Goal: Task Accomplishment & Management: Complete application form

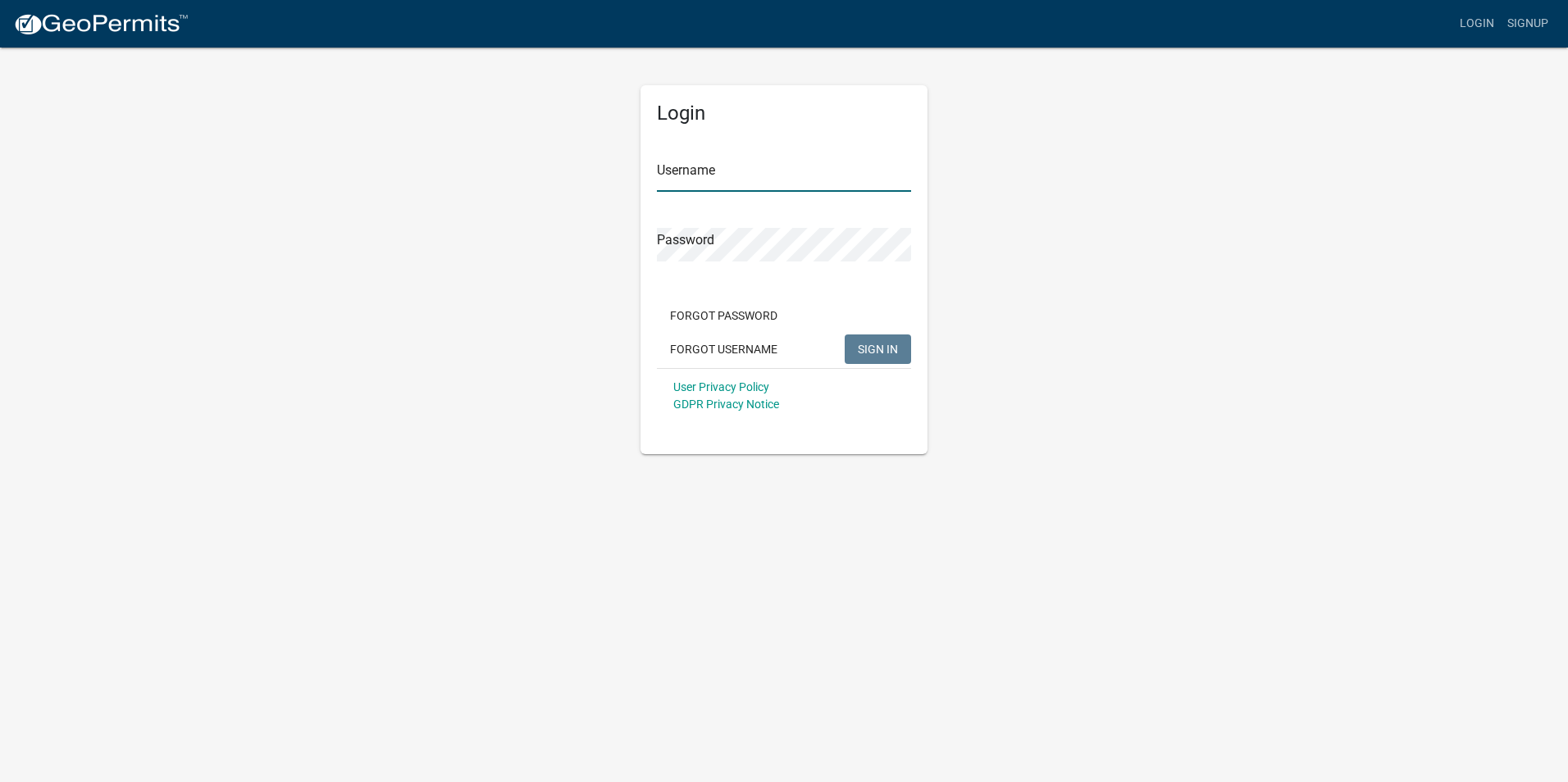
click at [685, 162] on input "Username" at bounding box center [784, 175] width 254 height 33
type input "[PERSON_NAME][EMAIL_ADDRESS][DOMAIN_NAME]"
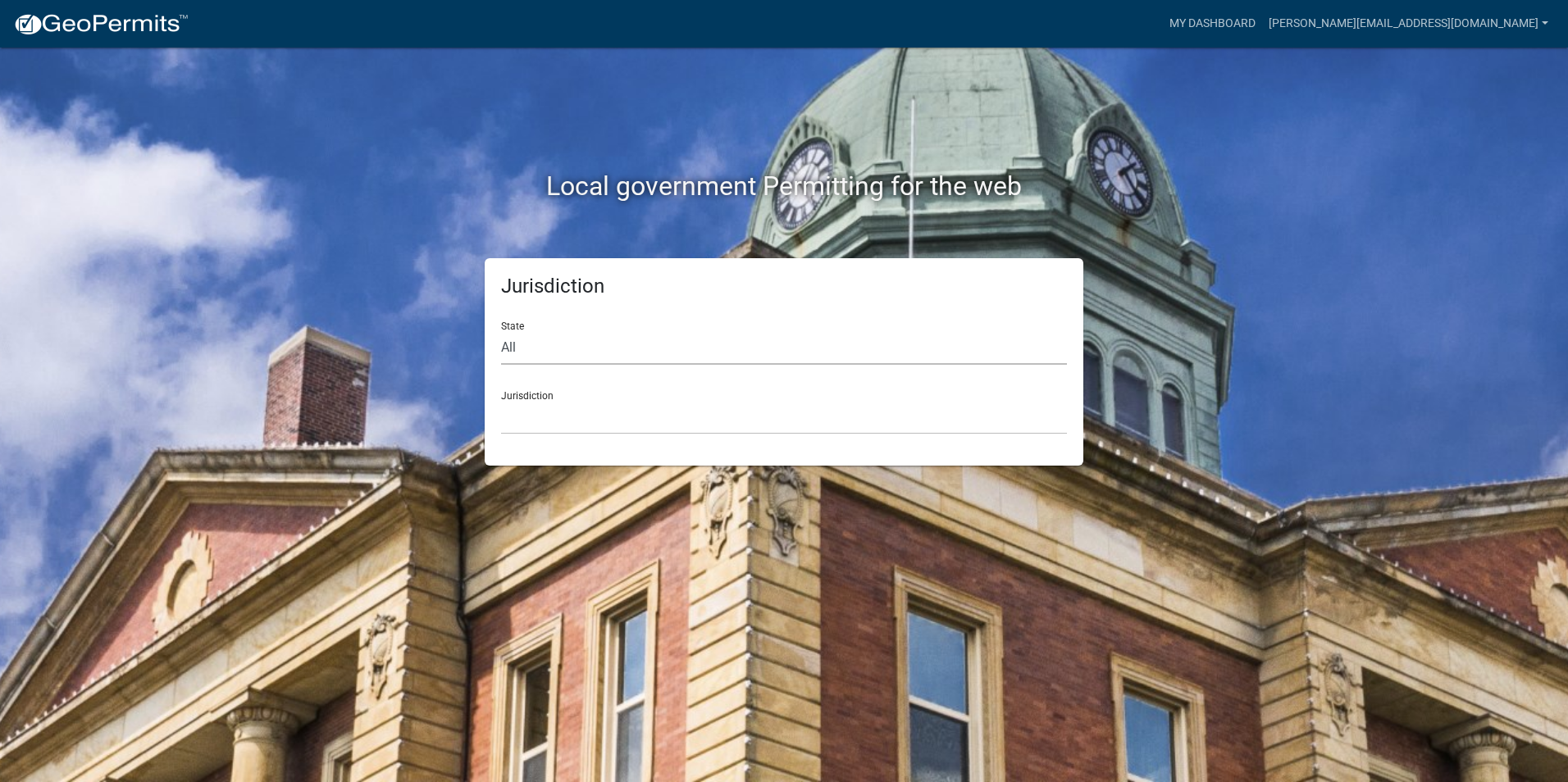
click at [522, 348] on select "All [US_STATE] [US_STATE] [US_STATE] [US_STATE] [US_STATE] [US_STATE] [US_STATE…" at bounding box center [784, 348] width 566 height 33
select select "[US_STATE]"
click at [501, 331] on select "All [US_STATE] [US_STATE] [US_STATE] [US_STATE] [US_STATE] [US_STATE] [US_STATE…" at bounding box center [784, 348] width 566 height 33
click at [547, 415] on select "[GEOGRAPHIC_DATA], [US_STATE] [GEOGRAPHIC_DATA], [US_STATE] [GEOGRAPHIC_DATA], …" at bounding box center [784, 418] width 566 height 33
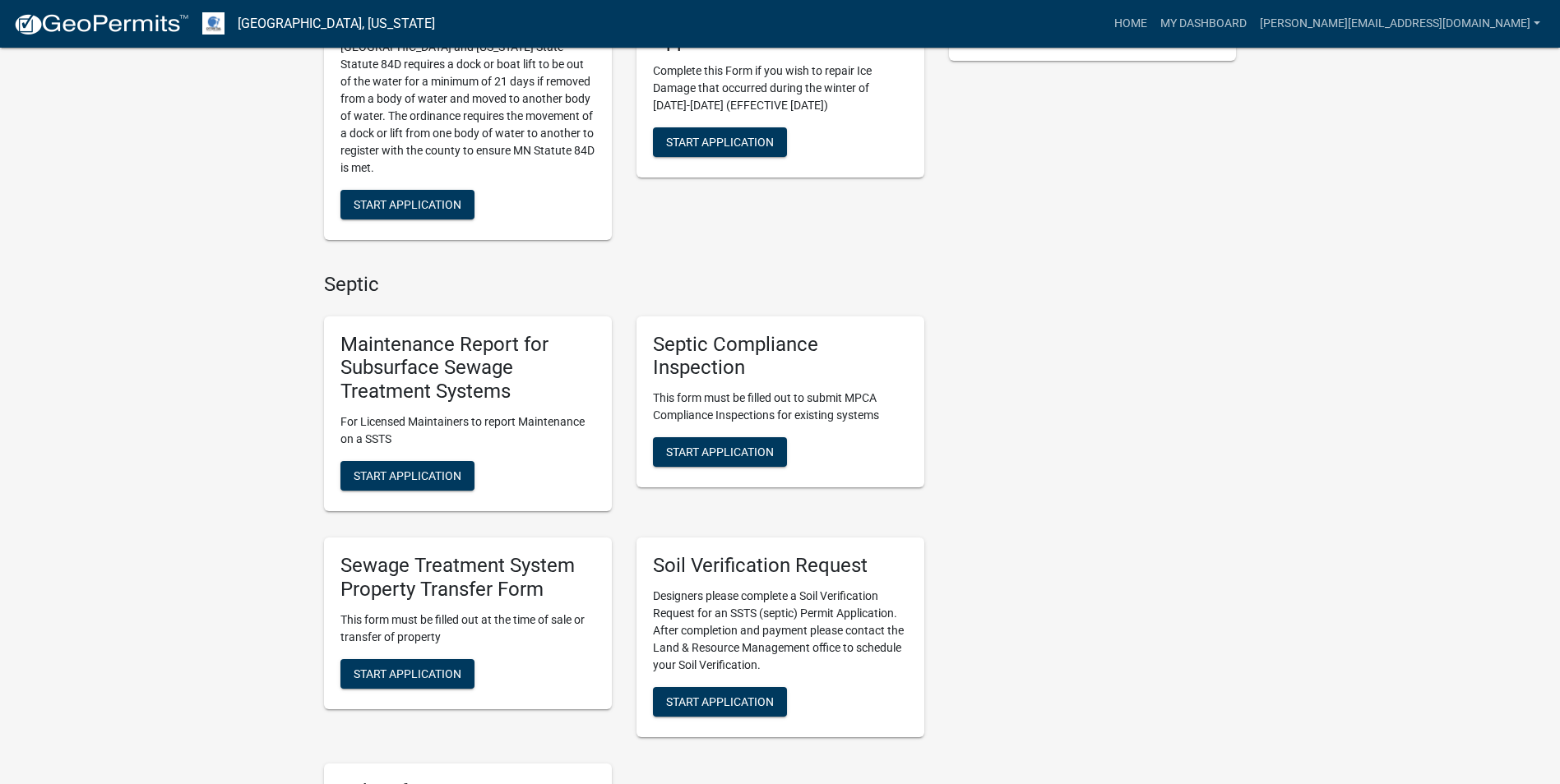
scroll to position [493, 0]
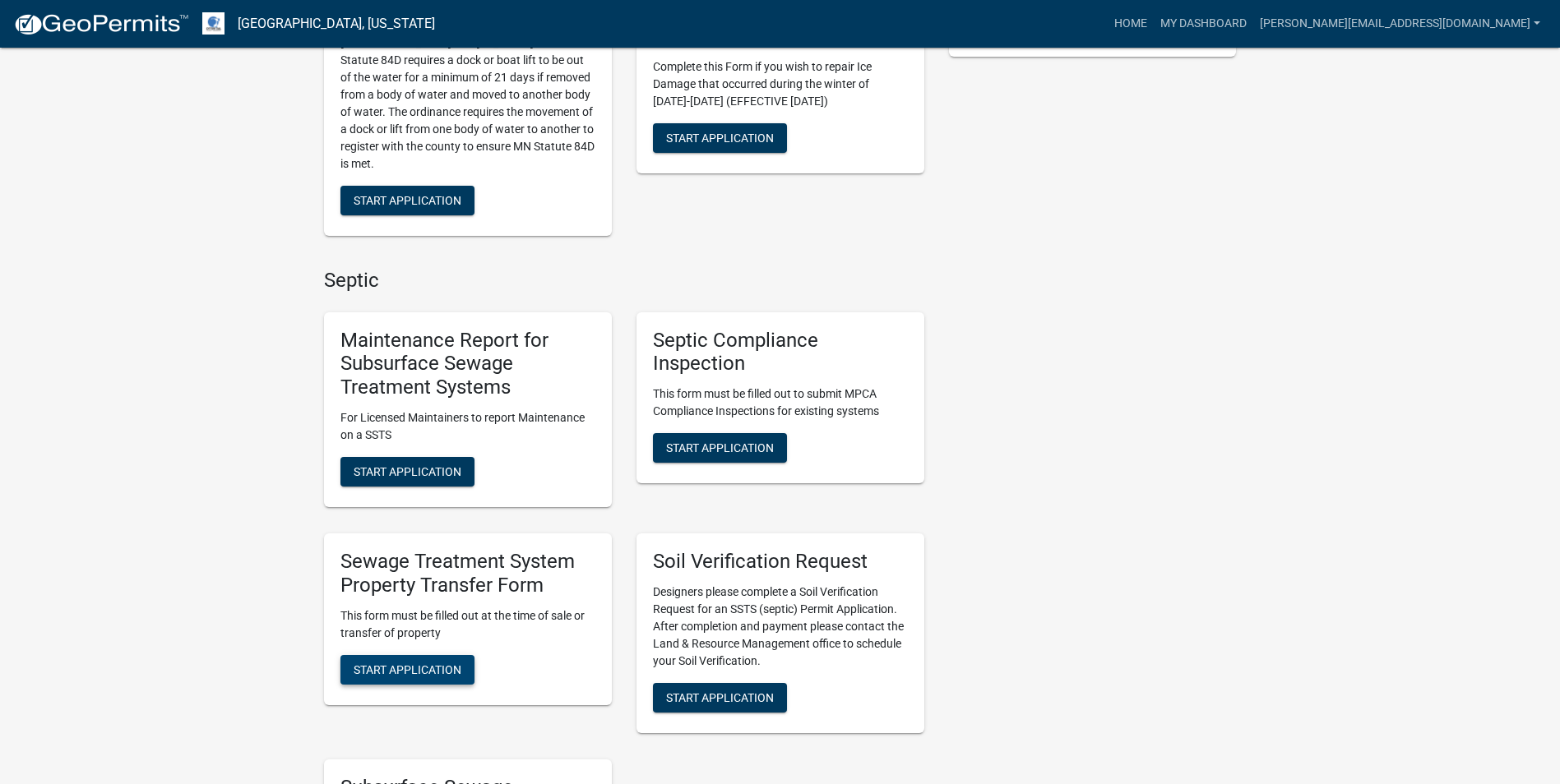
click at [403, 673] on span "Start Application" at bounding box center [407, 669] width 108 height 13
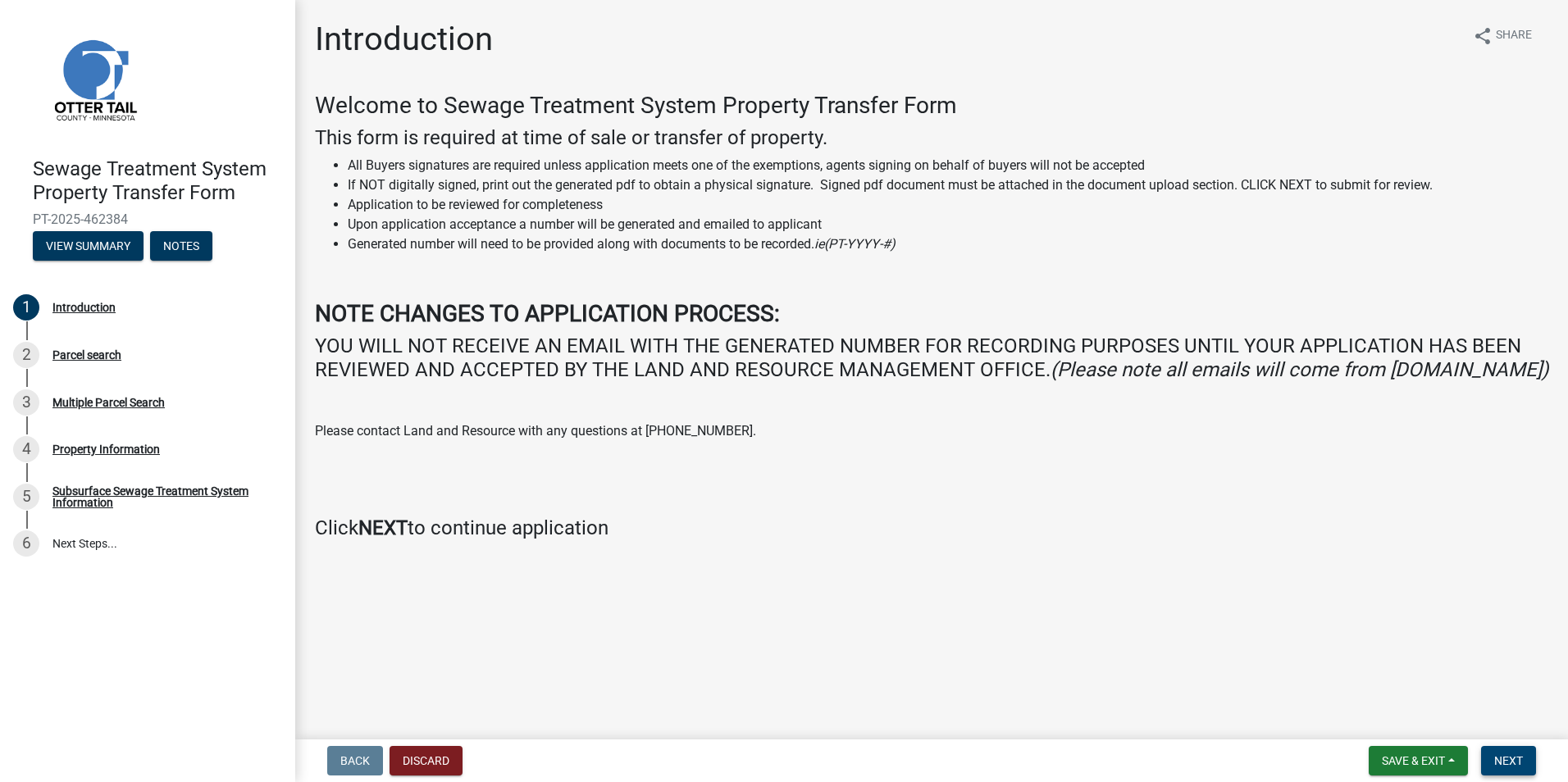
click at [1494, 759] on span "Next" at bounding box center [1509, 761] width 28 height 13
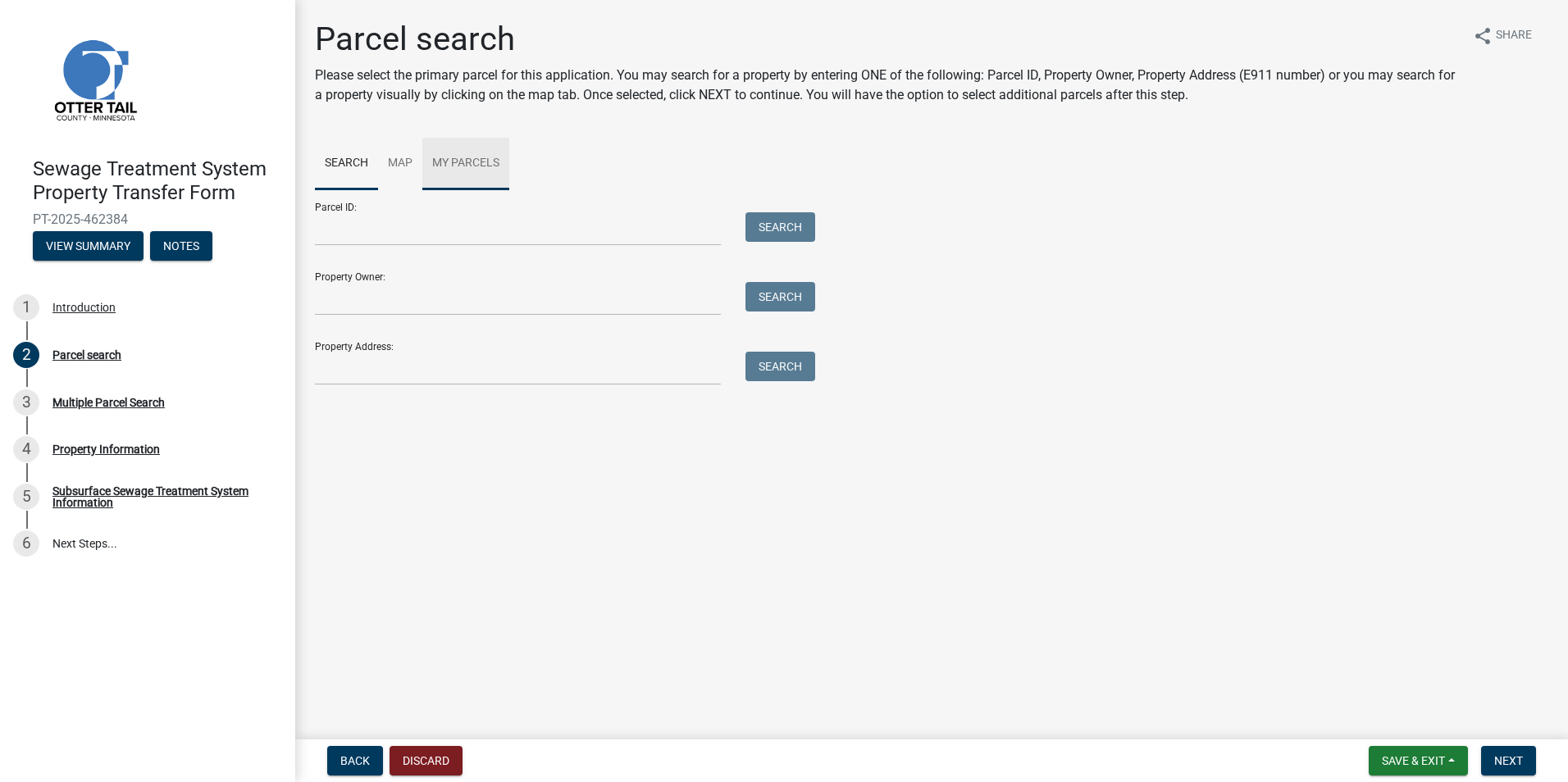
click at [461, 160] on link "My Parcels" at bounding box center [466, 164] width 87 height 53
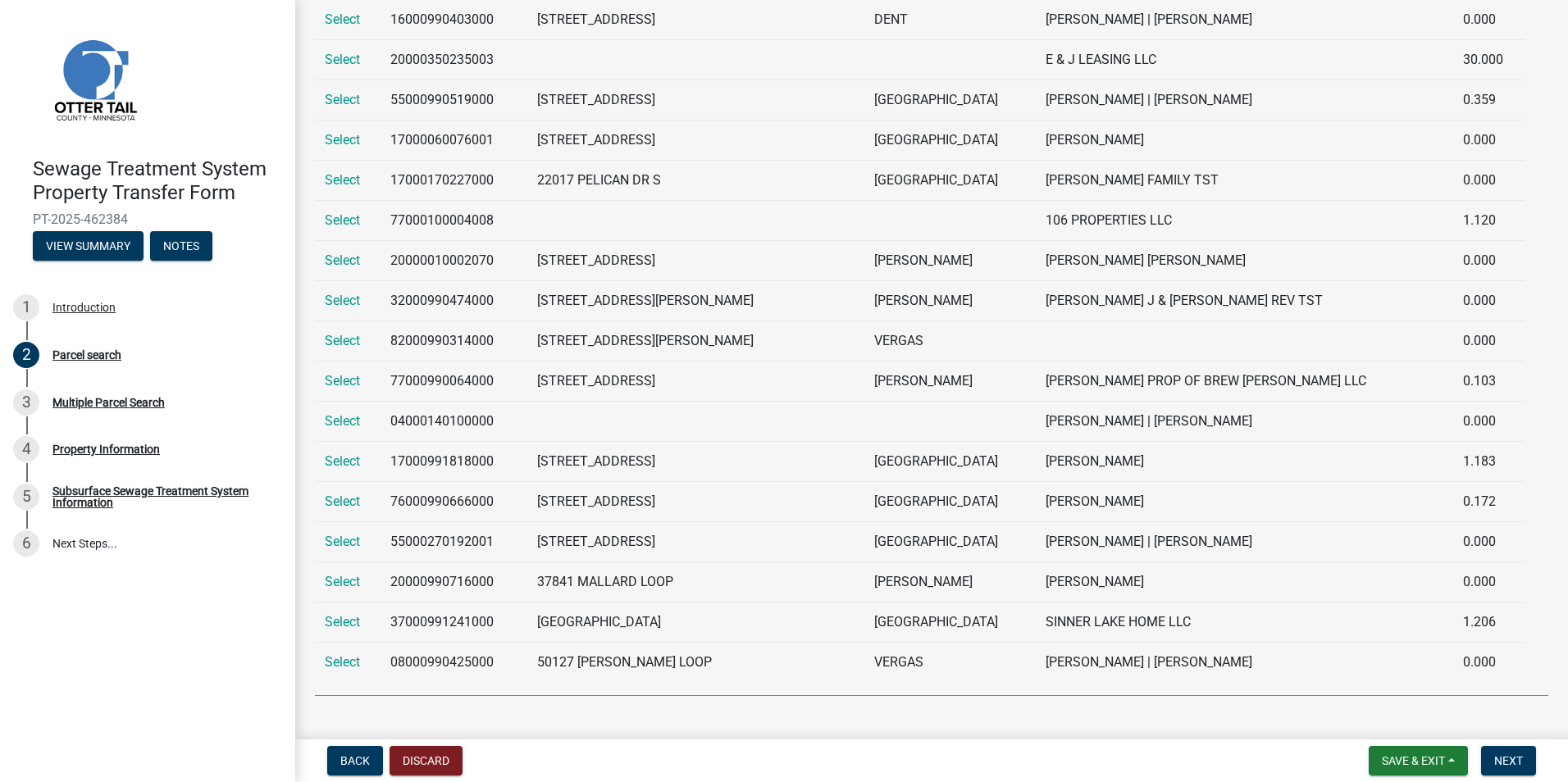
scroll to position [1702, 0]
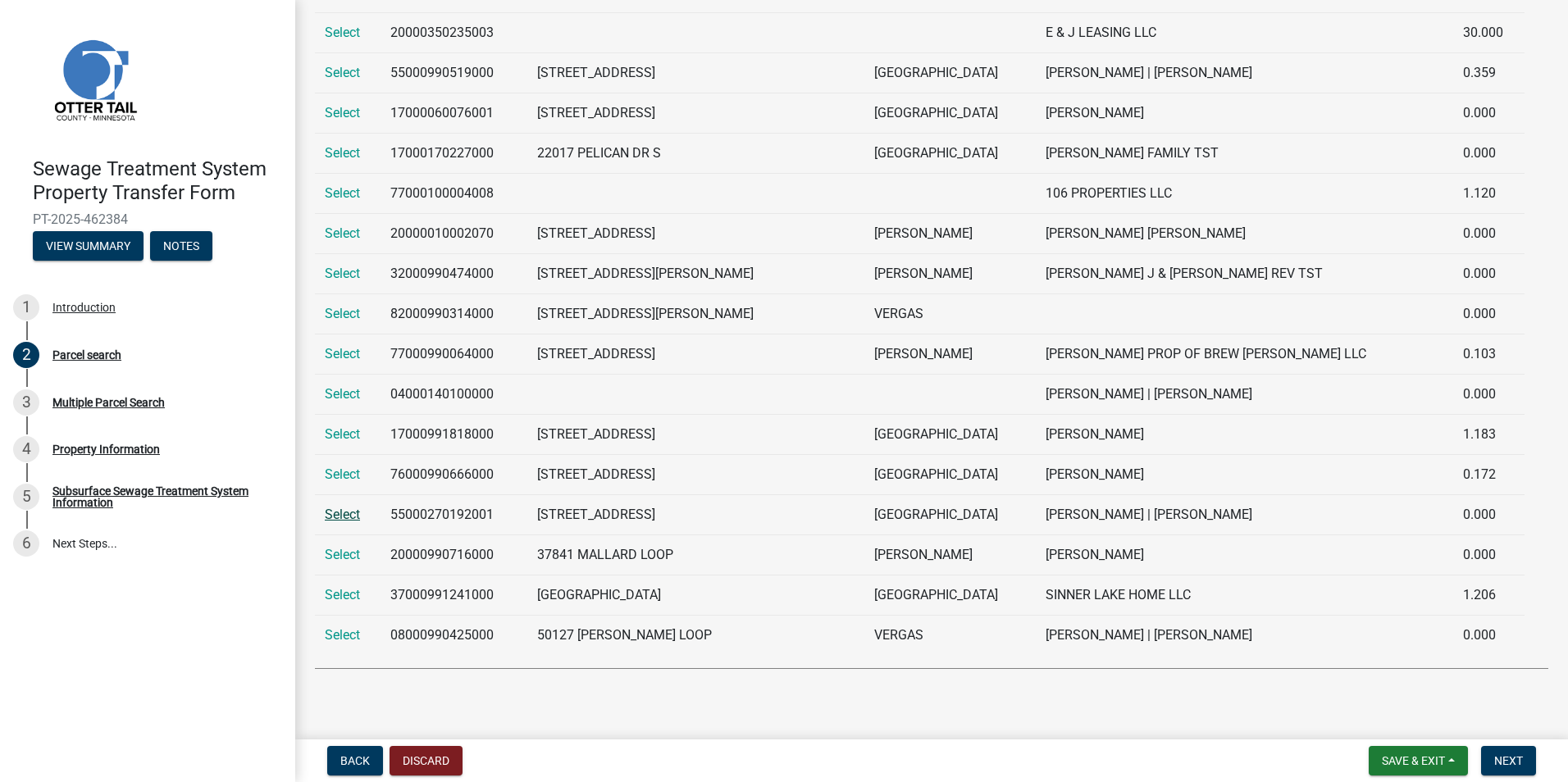
click at [340, 514] on link "Select" at bounding box center [343, 514] width 35 height 16
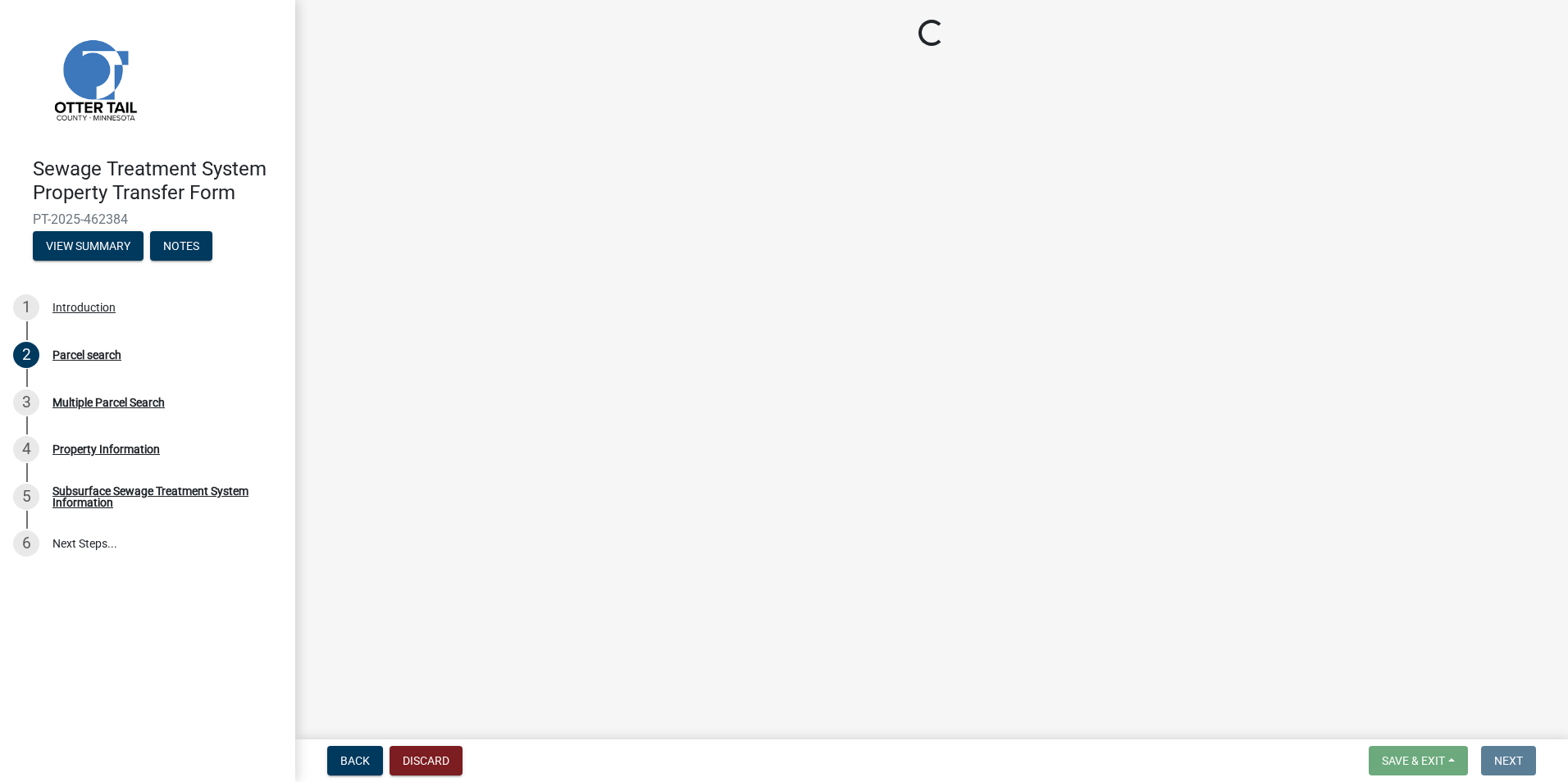
scroll to position [0, 0]
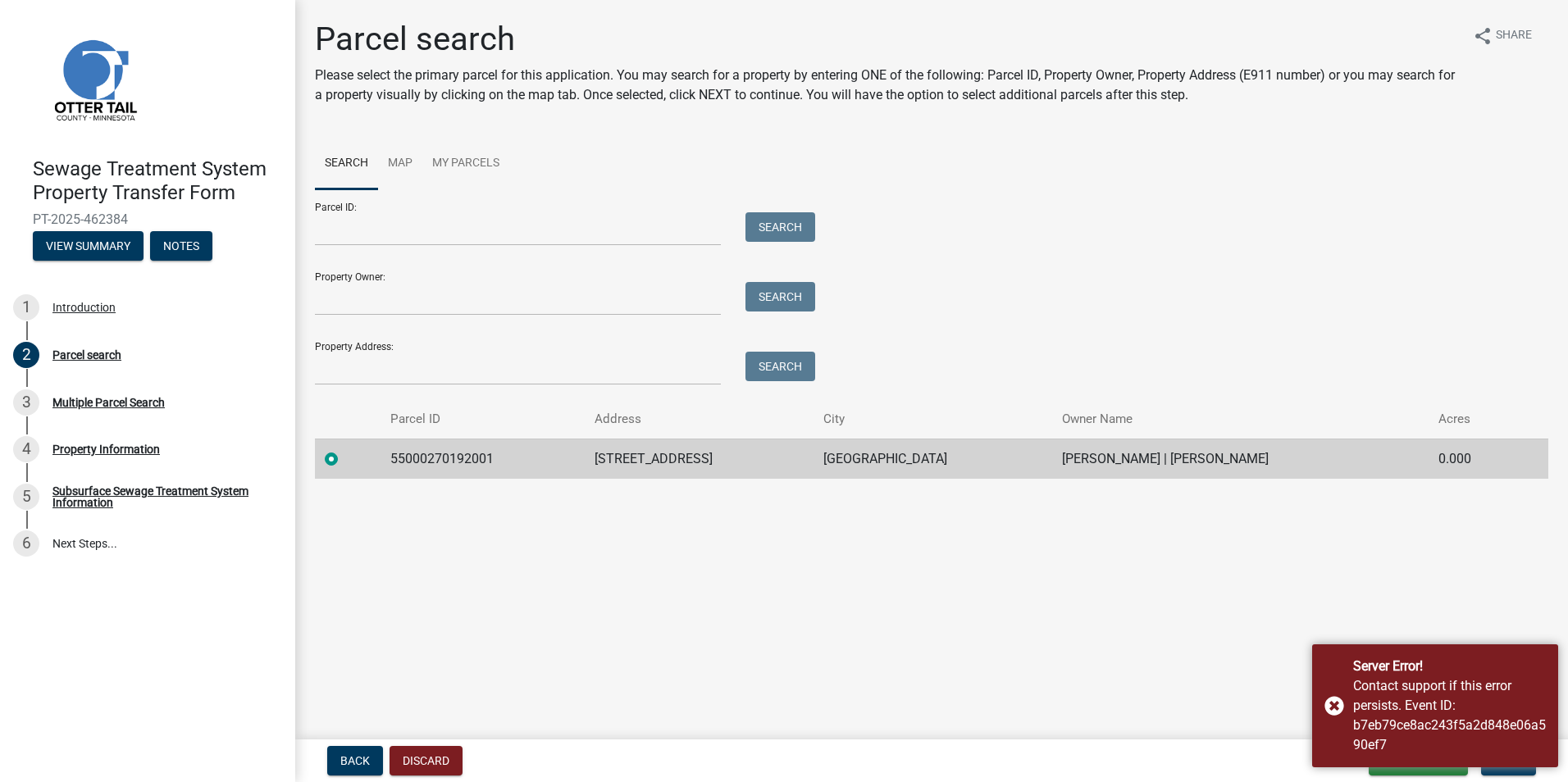
click at [980, 598] on main "Parcel search Please select the primary parcel for this application. You may se…" at bounding box center [931, 366] width 1273 height 733
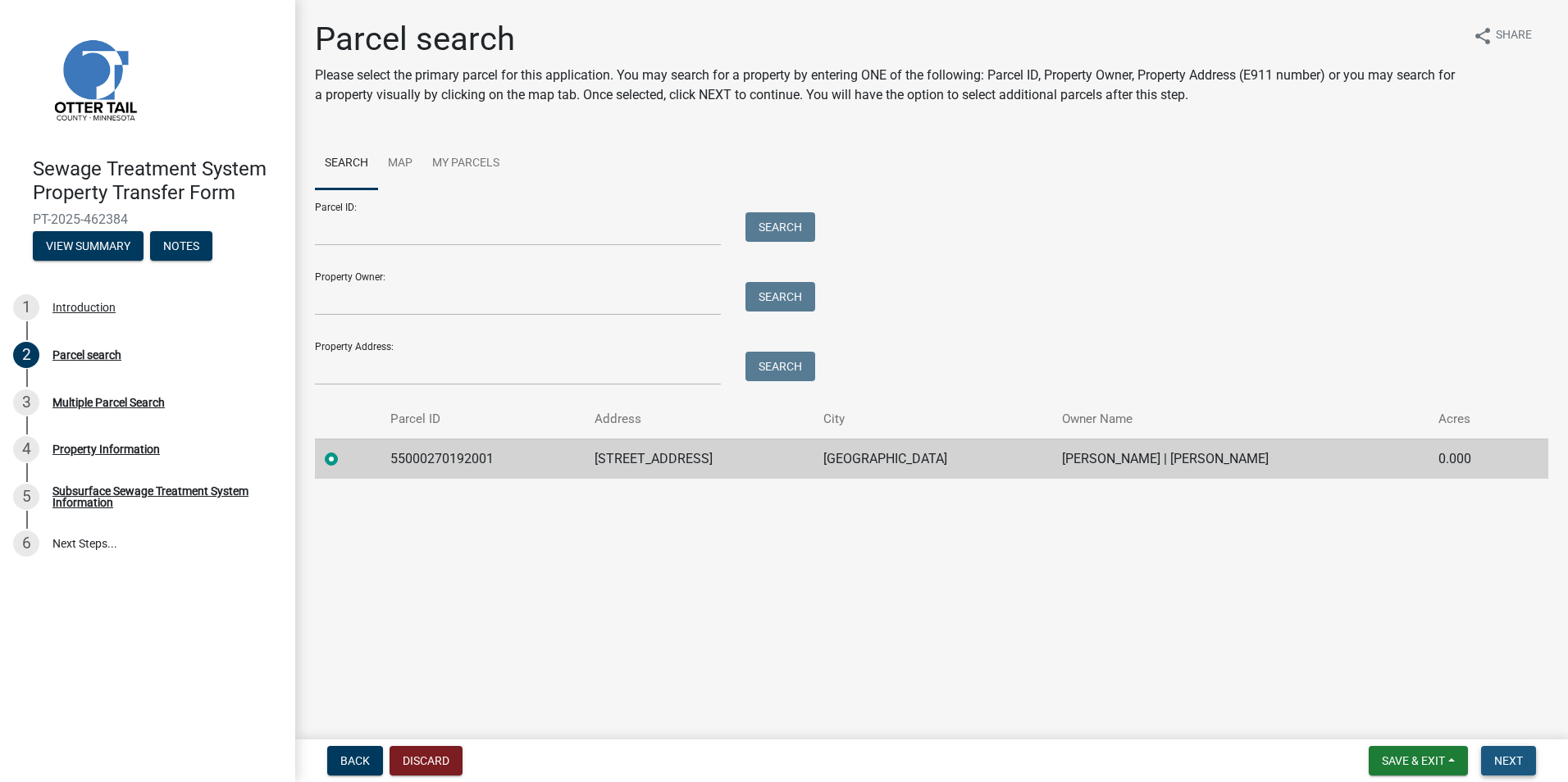
click at [1523, 761] on span "Next" at bounding box center [1509, 761] width 28 height 13
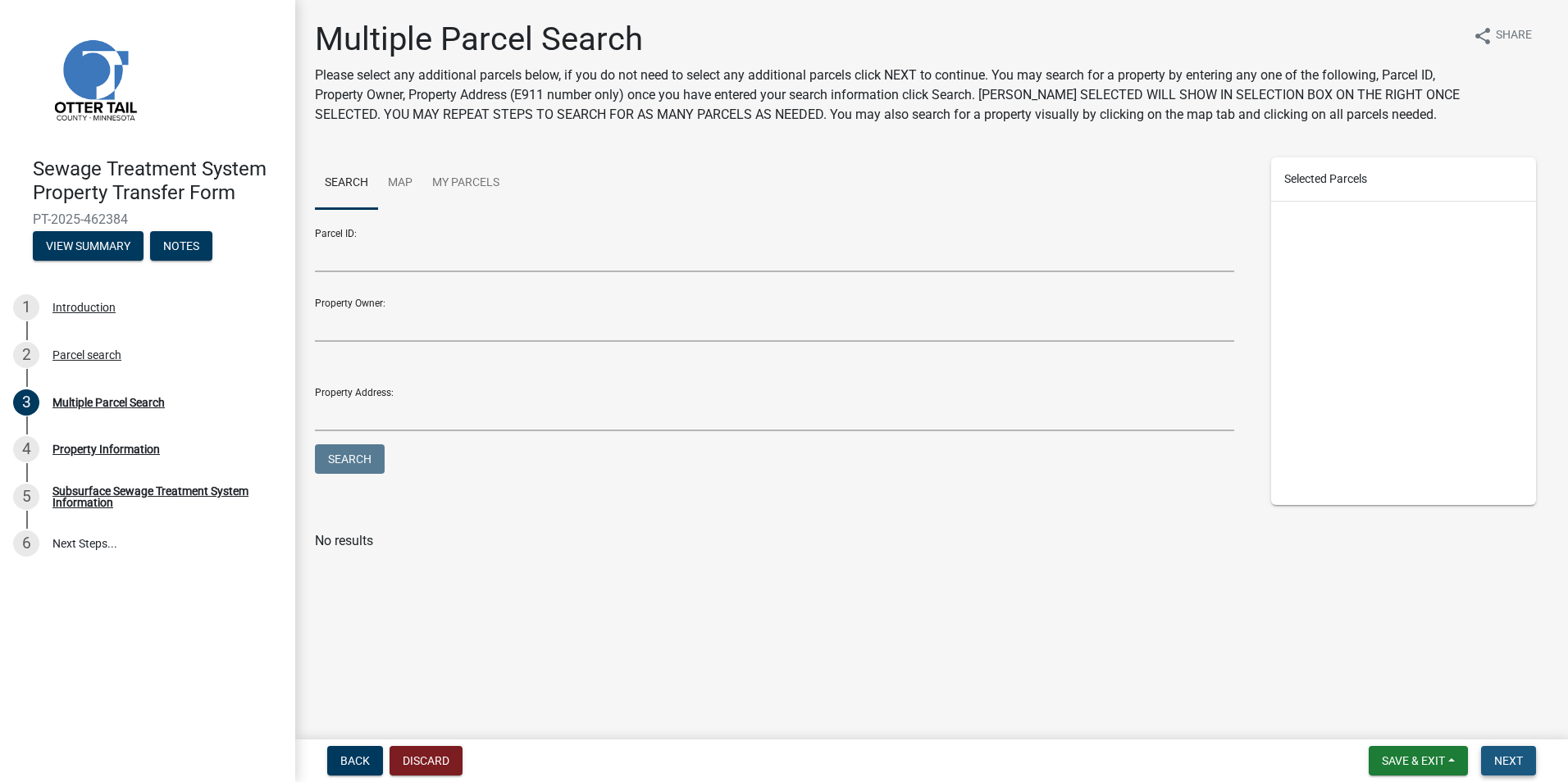
click at [1520, 761] on span "Next" at bounding box center [1509, 761] width 28 height 13
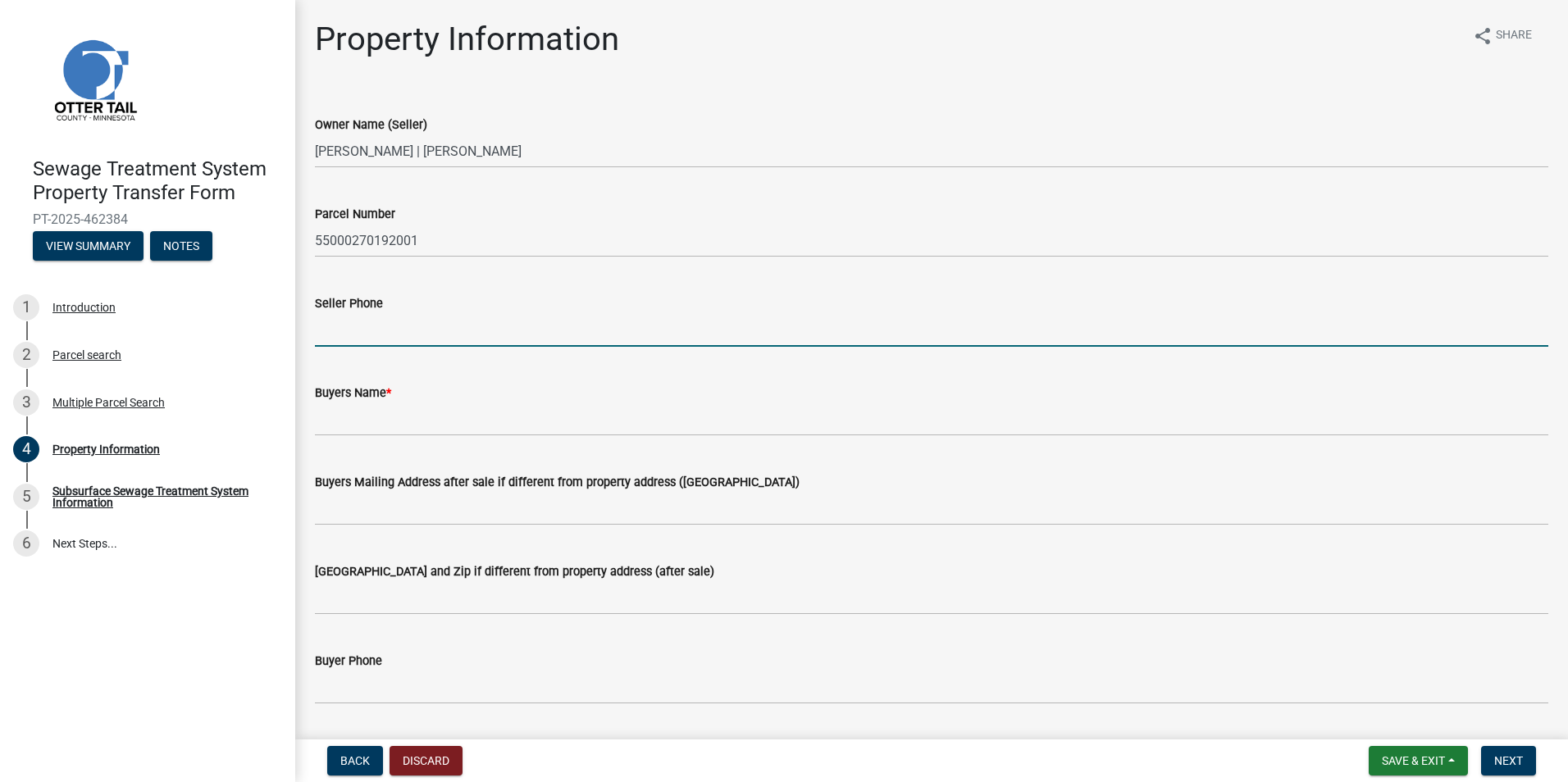
click at [356, 319] on input "Seller Phone" at bounding box center [932, 330] width 1234 height 33
type input "[PHONE_NUMBER]"
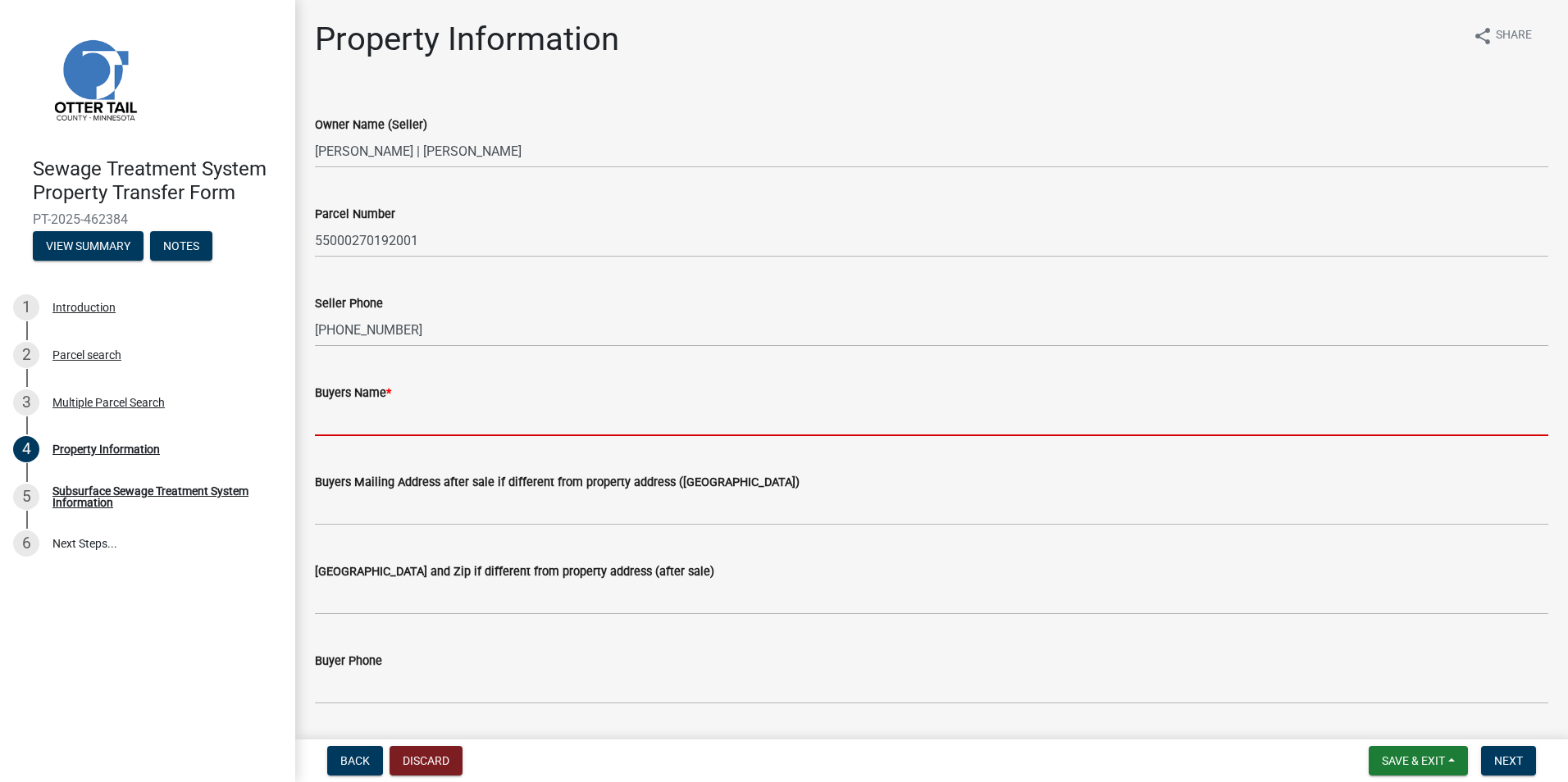
click at [364, 432] on input "Buyers Name *" at bounding box center [932, 419] width 1234 height 33
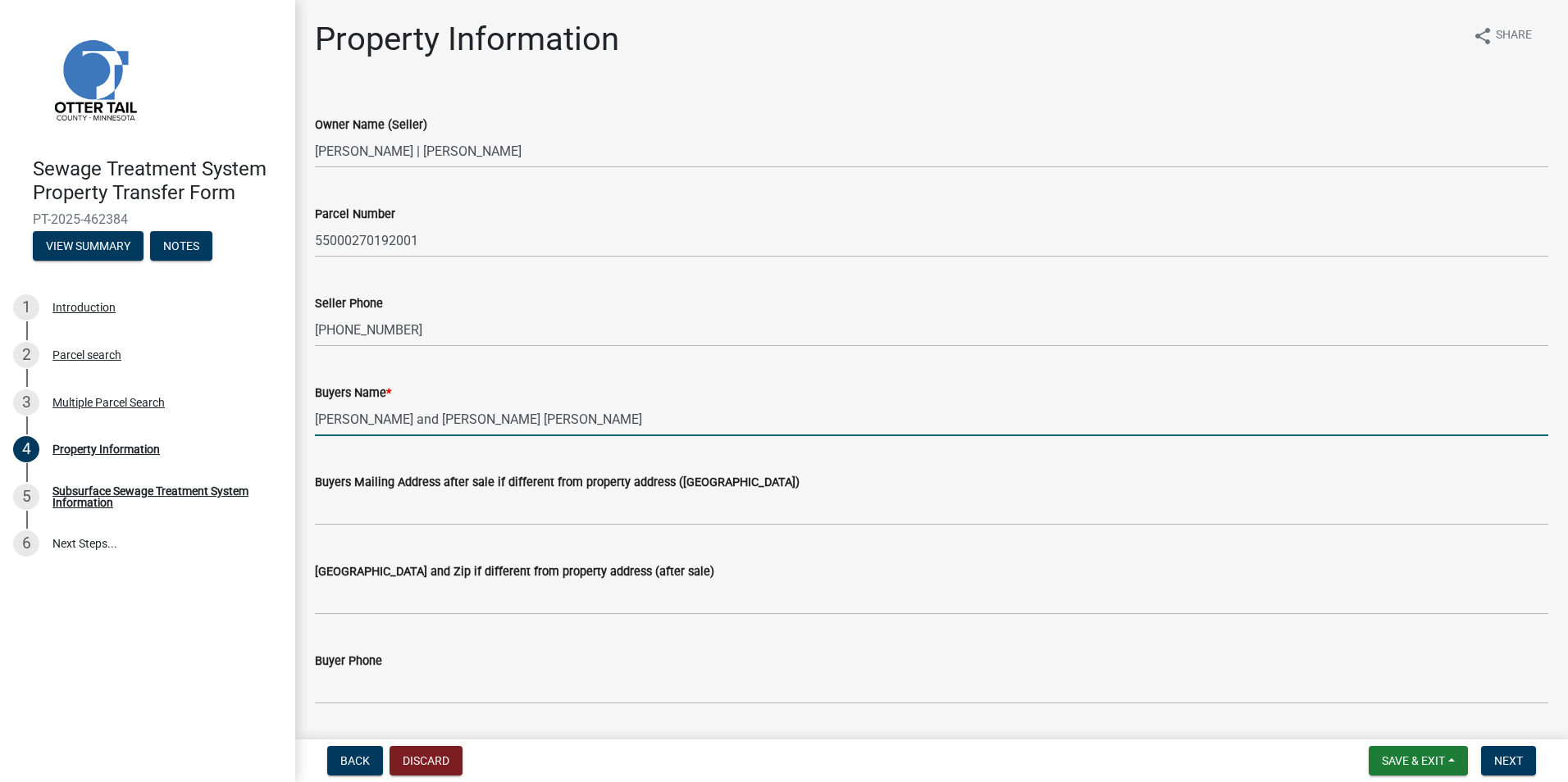
type input "[PERSON_NAME] and [PERSON_NAME] [PERSON_NAME]"
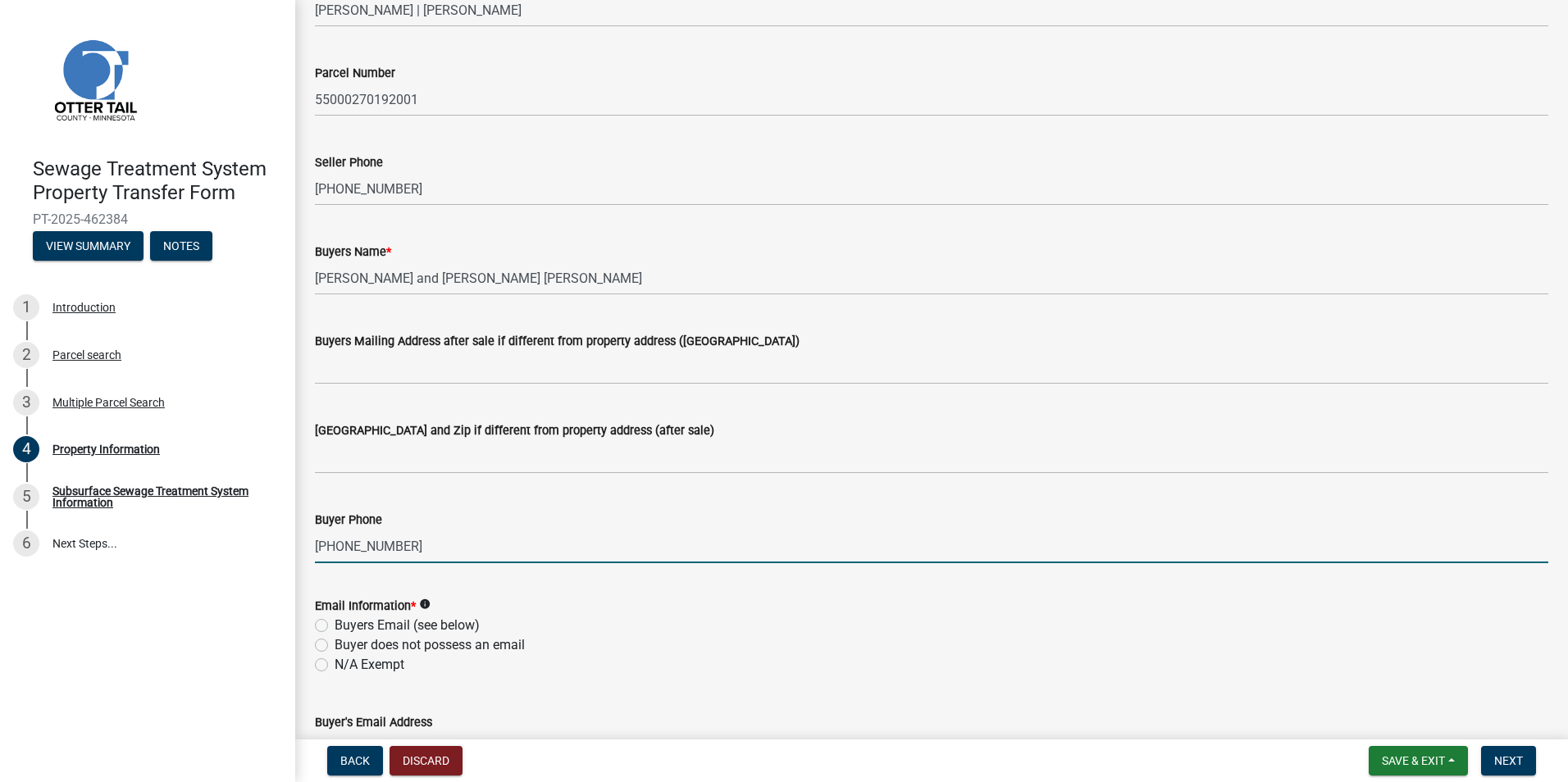
scroll to position [328, 0]
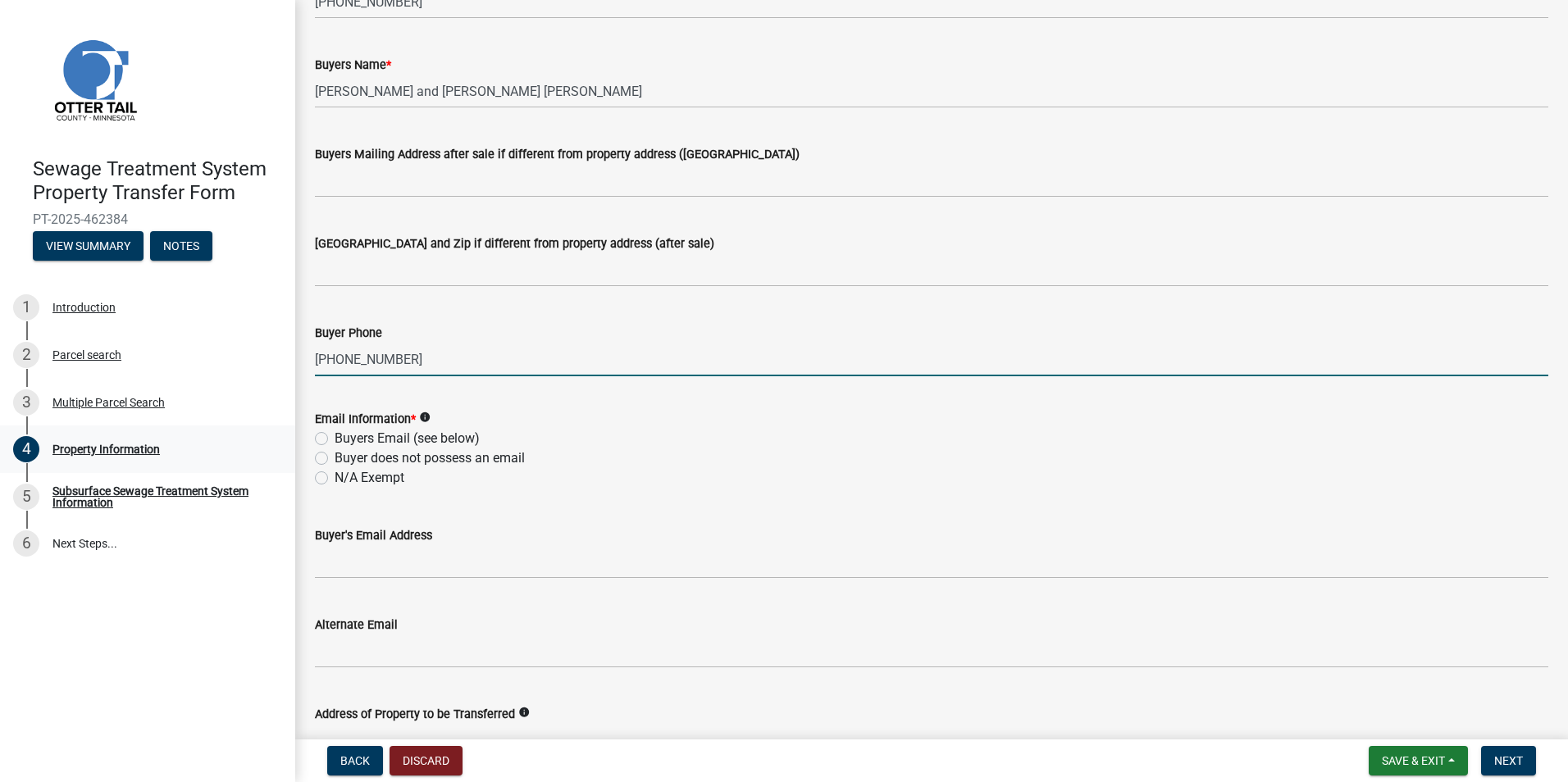
type input "[PHONE_NUMBER]"
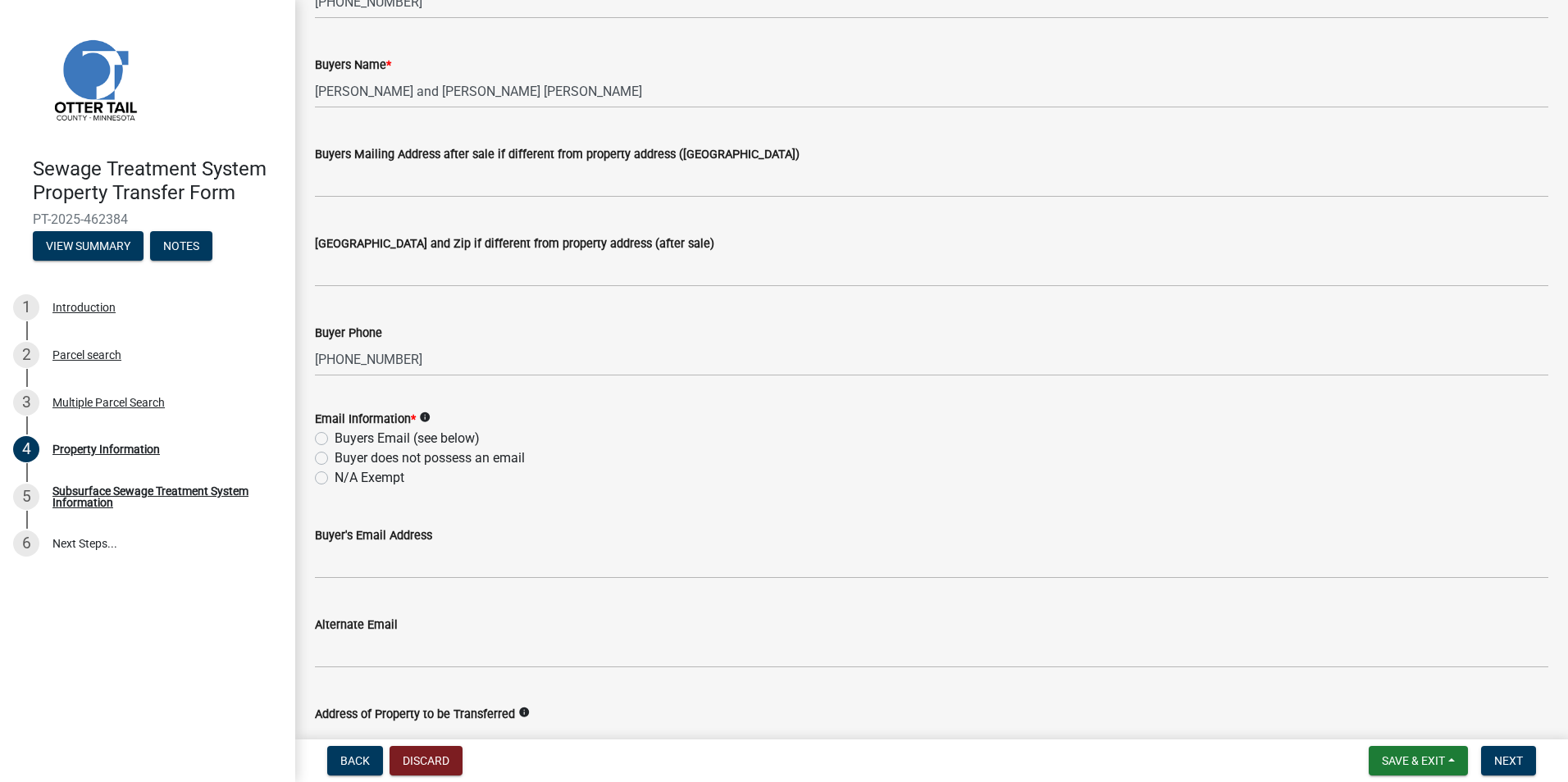
click at [334, 437] on label "Buyers Email (see below)" at bounding box center [407, 439] width 145 height 20
click at [334, 437] on input "Buyers Email (see below)" at bounding box center [339, 434] width 11 height 11
radio input "true"
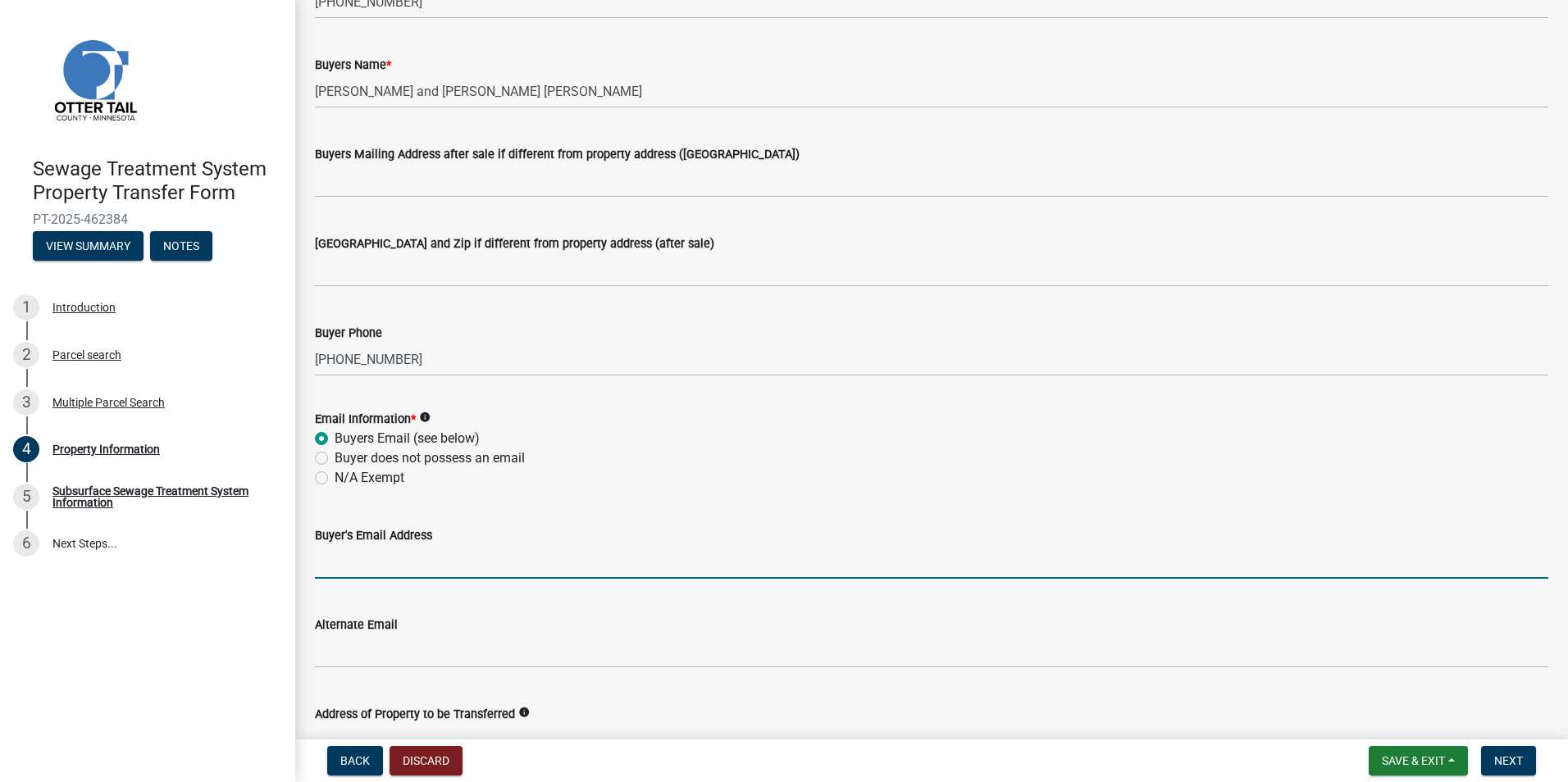
click at [373, 565] on input "Buyer's Email Address" at bounding box center [932, 562] width 1234 height 33
type input "[EMAIL_ADDRESS][DOMAIN_NAME]"
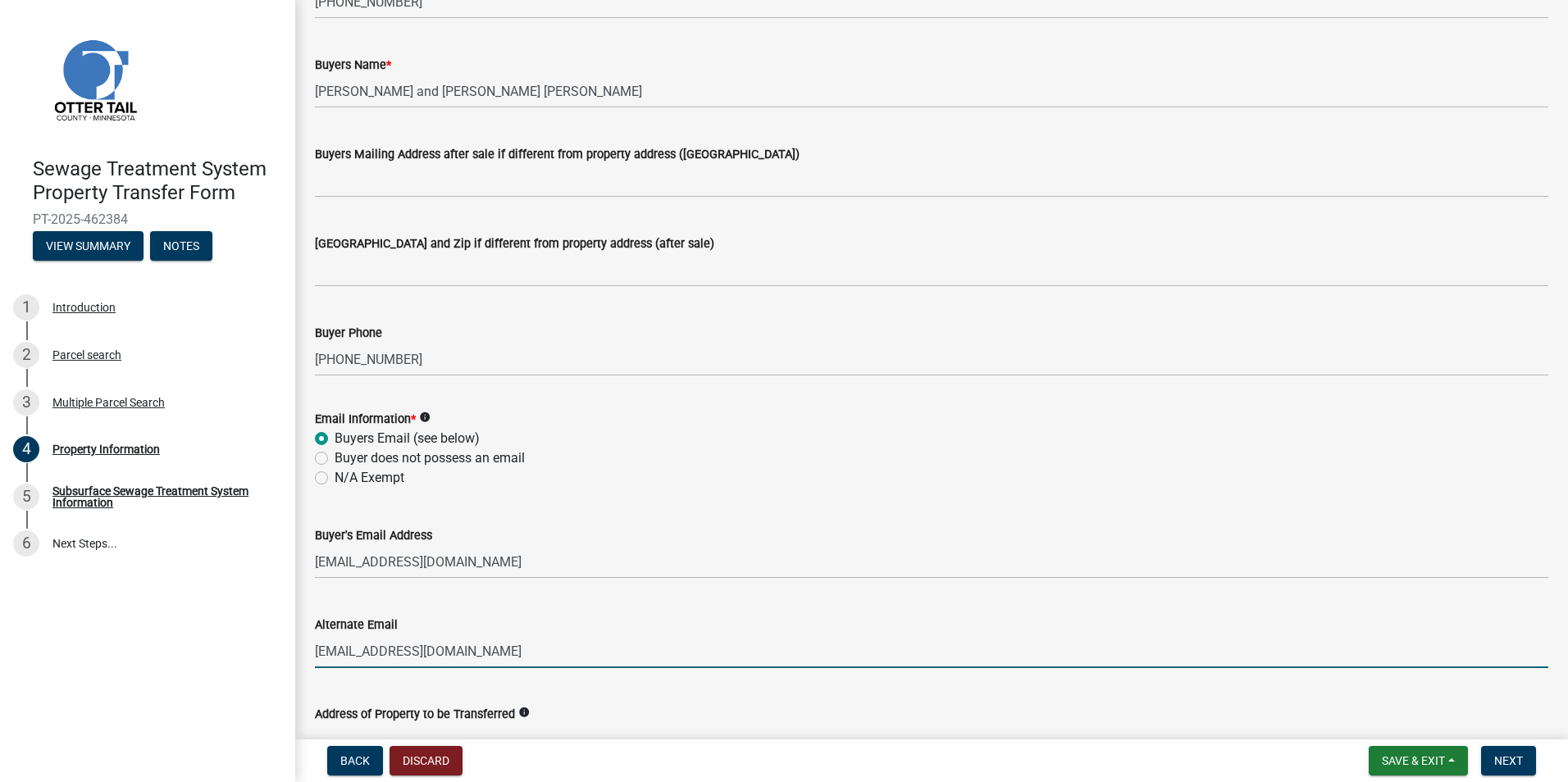
type input "[EMAIL_ADDRESS][DOMAIN_NAME]"
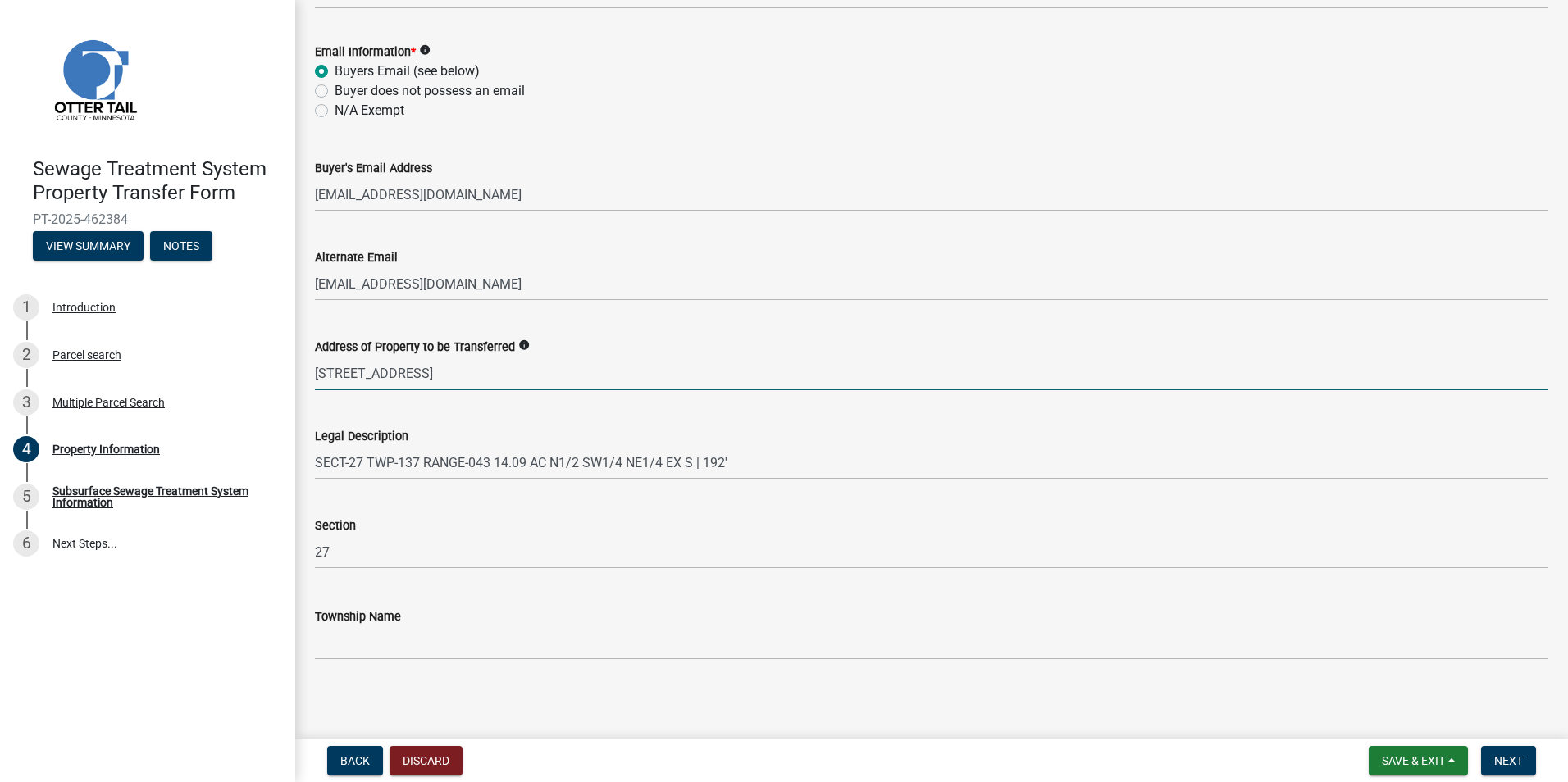
scroll to position [699, 0]
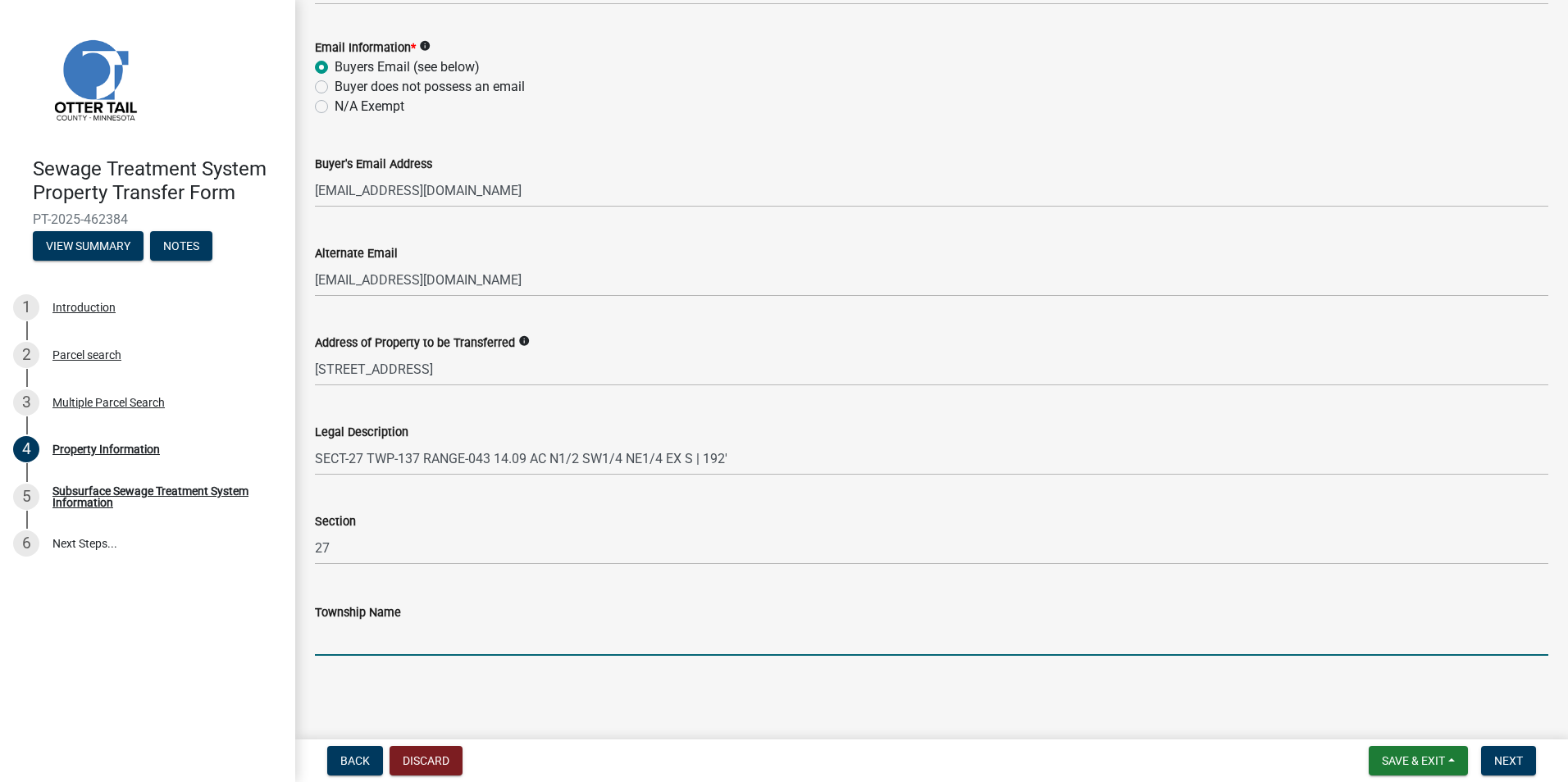
click at [351, 636] on input "Township Name" at bounding box center [932, 639] width 1234 height 33
type input "Scambler"
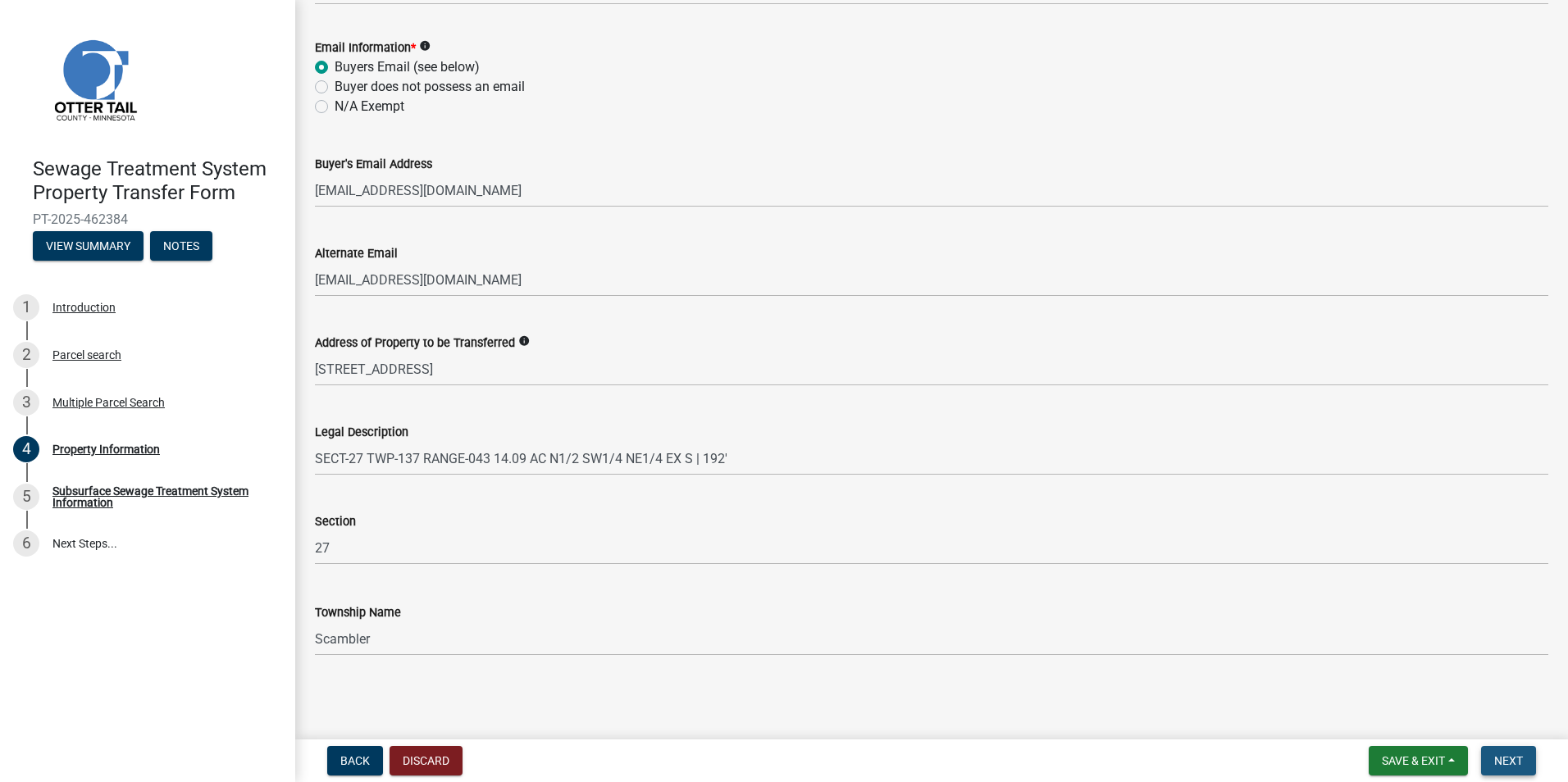
click at [1520, 750] on button "Next" at bounding box center [1509, 760] width 55 height 29
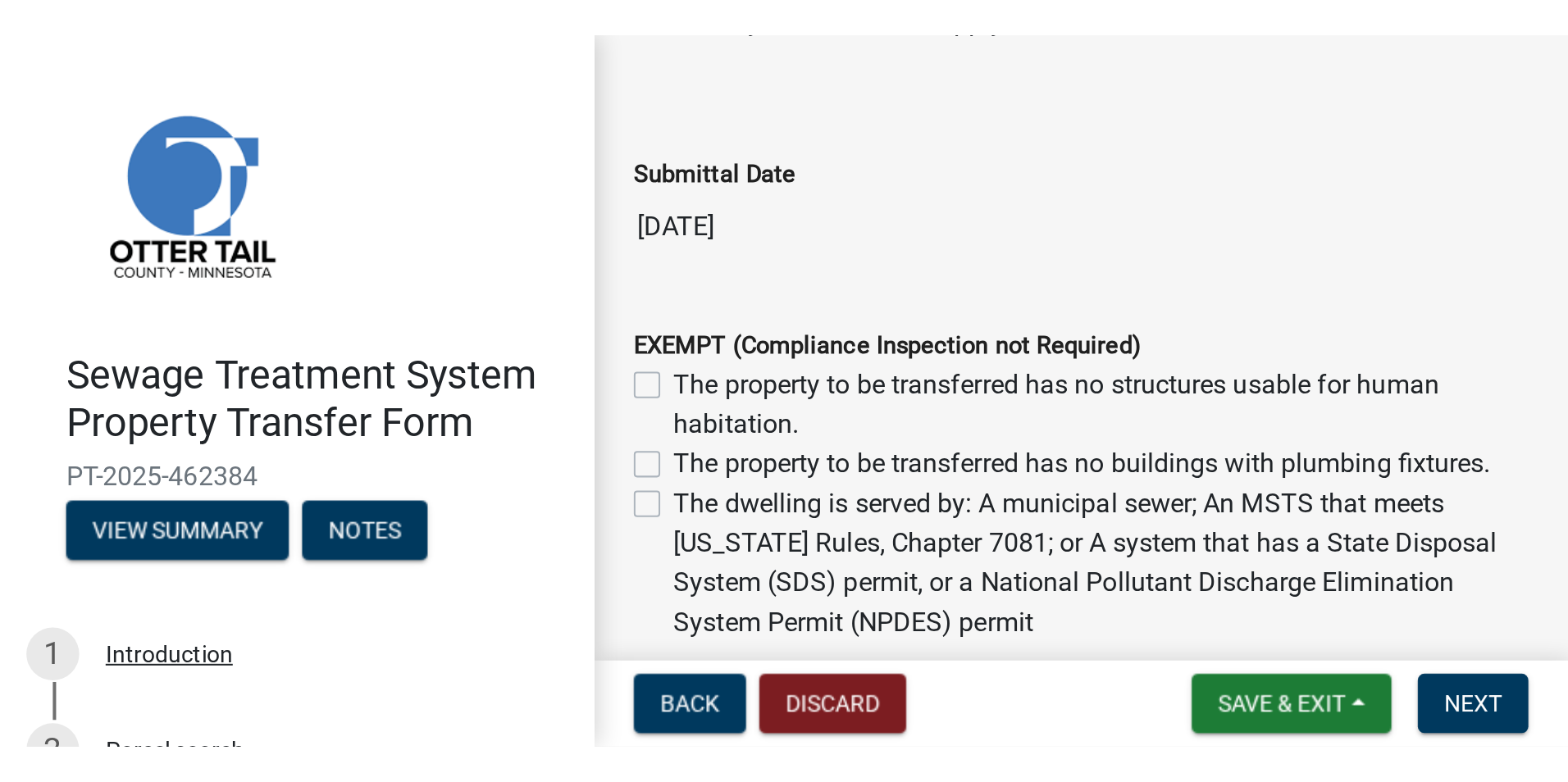
scroll to position [82, 0]
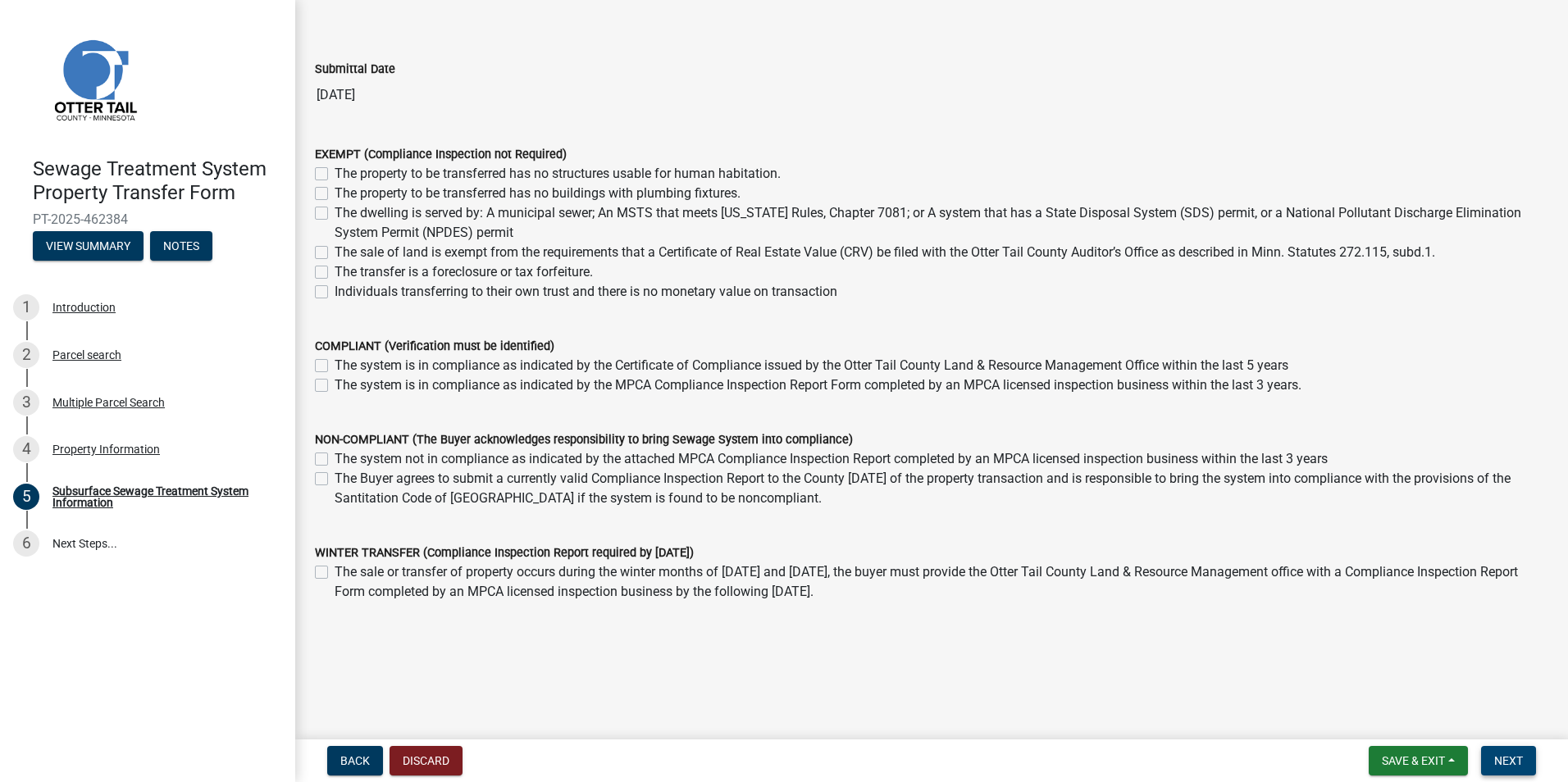
click at [1530, 768] on button "Next" at bounding box center [1509, 760] width 55 height 29
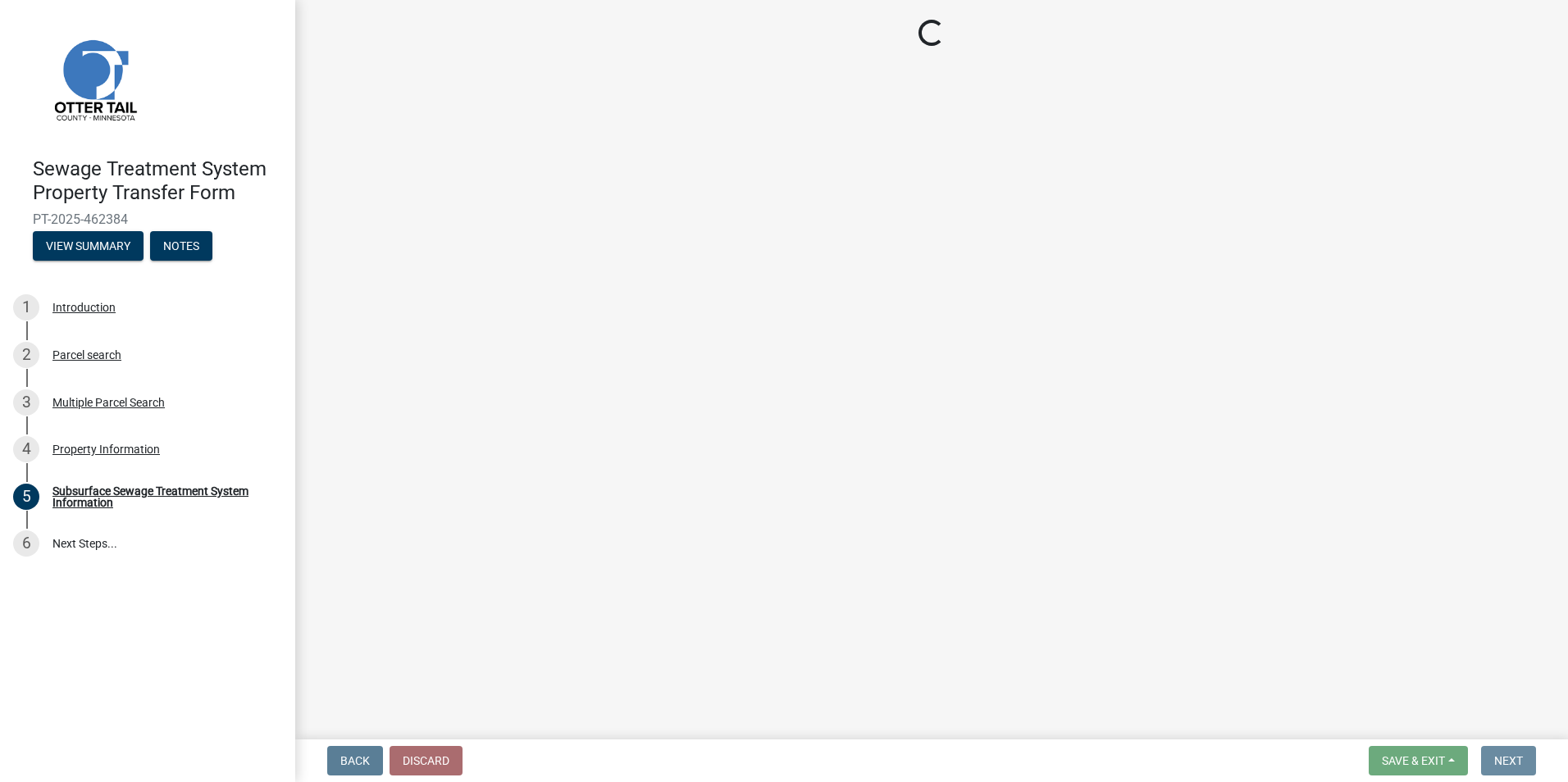
scroll to position [0, 0]
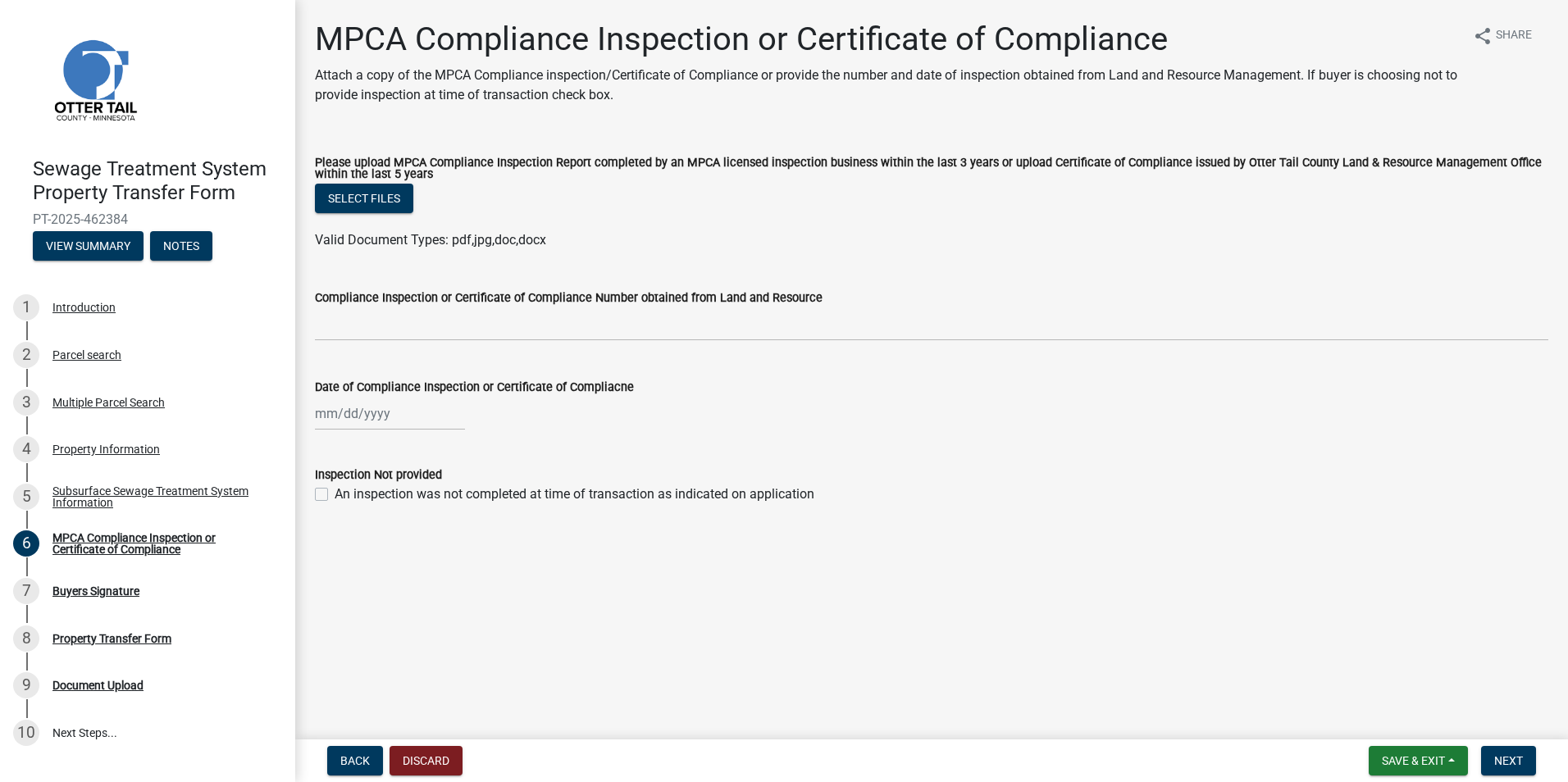
click at [328, 495] on div "An inspection was not completed at time of transaction as indicated on applicat…" at bounding box center [932, 495] width 1234 height 20
click at [334, 495] on label "An inspection was not completed at time of transaction as indicated on applicat…" at bounding box center [574, 495] width 480 height 20
click at [334, 495] on input "An inspection was not completed at time of transaction as indicated on applicat…" at bounding box center [339, 490] width 11 height 11
checkbox input "true"
click at [1514, 765] on span "Next" at bounding box center [1509, 761] width 28 height 13
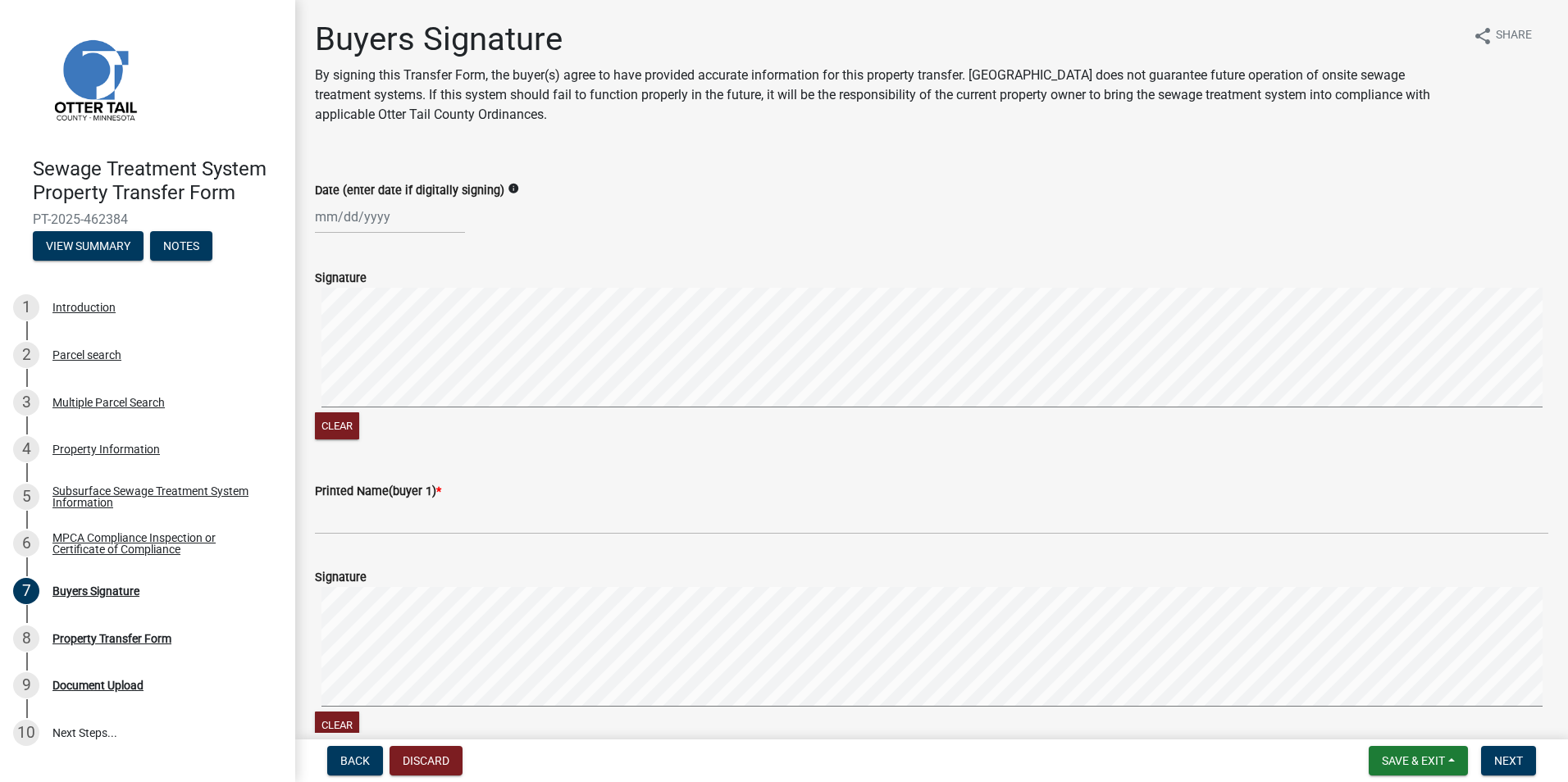
click at [341, 212] on div at bounding box center [390, 216] width 150 height 33
select select "8"
select select "2025"
click at [436, 328] on div "8" at bounding box center [435, 330] width 26 height 26
type input "[DATE]"
